Goal: Task Accomplishment & Management: Manage account settings

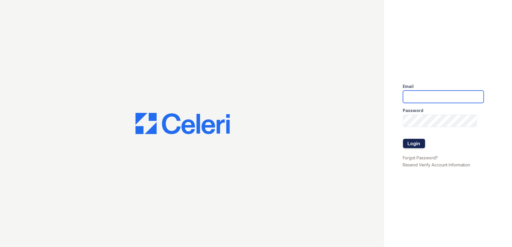
type input "ArriveWestborough@trinity-pm.com"
click at [415, 146] on button "Login" at bounding box center [414, 143] width 22 height 9
